Goal: Information Seeking & Learning: Learn about a topic

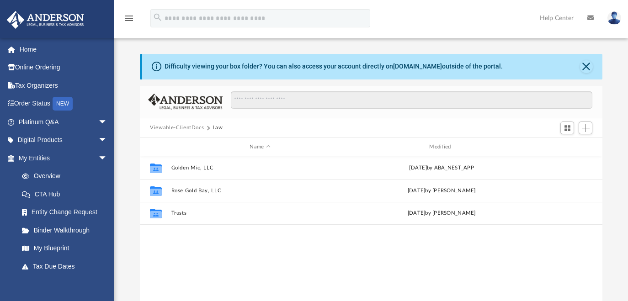
scroll to position [201, 455]
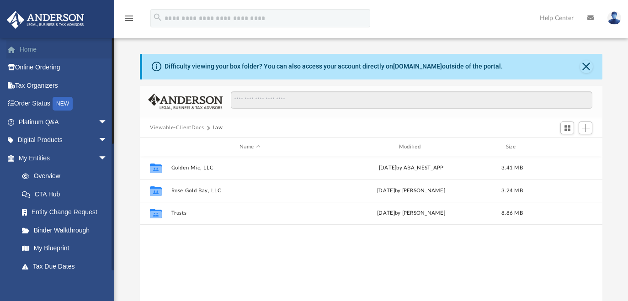
click at [31, 51] on link "Home" at bounding box center [63, 49] width 115 height 18
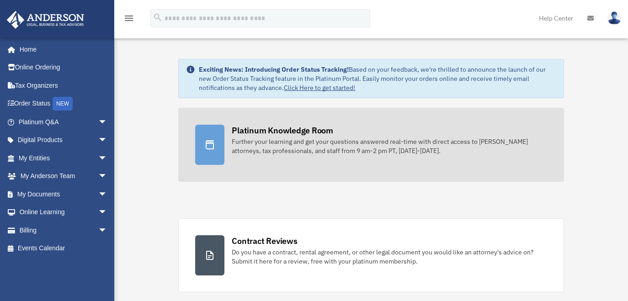
click at [317, 141] on div "Further your learning and get your questions answered real-time with direct acc…" at bounding box center [389, 146] width 315 height 18
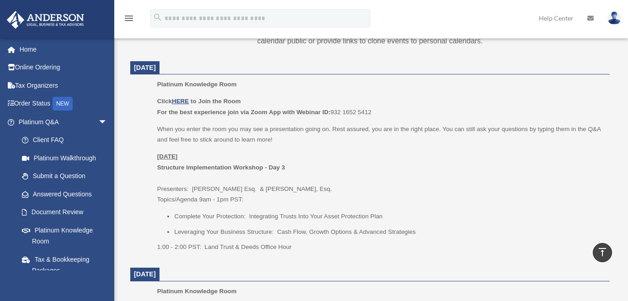
scroll to position [369, 0]
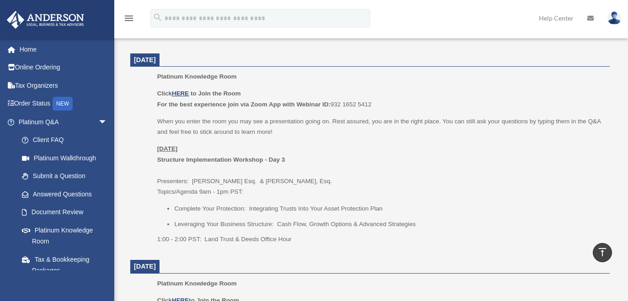
click at [327, 203] on li "Complete Your Protection: Integrating Trusts Into Your Asset Protection Plan" at bounding box center [388, 208] width 429 height 11
drag, startPoint x: 322, startPoint y: 220, endPoint x: 413, endPoint y: 225, distance: 91.1
click at [413, 225] on li "Leveraging Your Business Structure: Cash Flow, Growth Options & Advanced Strate…" at bounding box center [388, 224] width 429 height 11
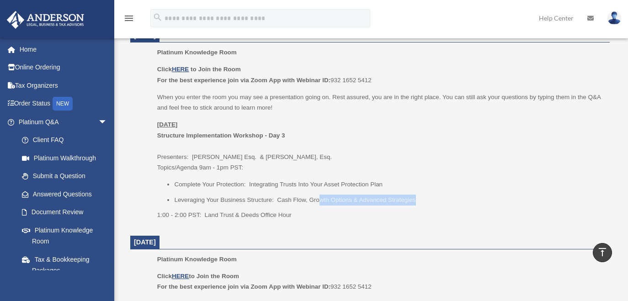
scroll to position [369, 0]
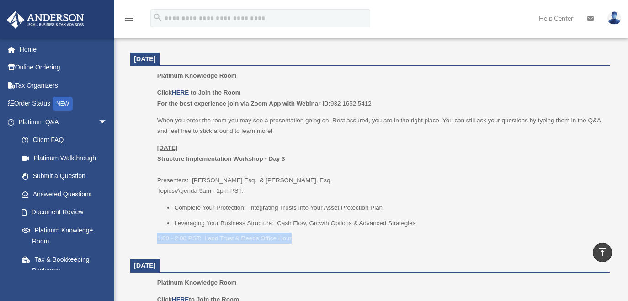
drag, startPoint x: 155, startPoint y: 234, endPoint x: 314, endPoint y: 238, distance: 158.7
click at [314, 238] on ul "Platinum Knowledge Room Click HERE to Join the Room For the best experience joi…" at bounding box center [370, 160] width 467 height 180
click at [262, 173] on p "Monday, September 29 Structure Implementation Workshop - Day 3 Presenters: Sava…" at bounding box center [380, 170] width 446 height 54
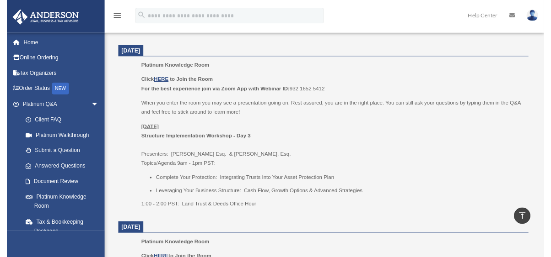
scroll to position [371, 0]
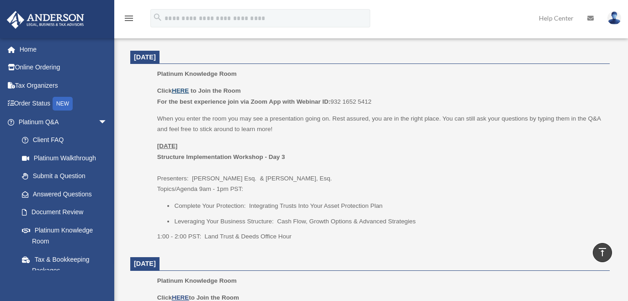
click at [182, 87] on u "HERE" at bounding box center [180, 90] width 17 height 7
